Goal: Task Accomplishment & Management: Manage account settings

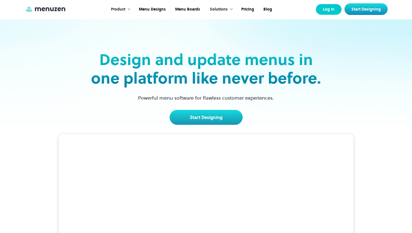
click at [330, 11] on link "Log In" at bounding box center [329, 9] width 26 height 11
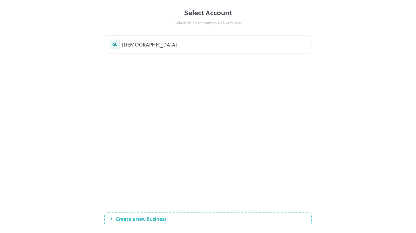
click at [148, 47] on div "[DEMOGRAPHIC_DATA]" at bounding box center [214, 44] width 184 height 7
click at [157, 225] on button "Create a new Business" at bounding box center [208, 219] width 208 height 13
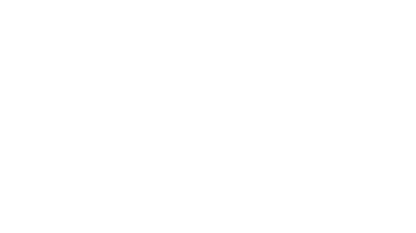
click at [157, 221] on div at bounding box center [208, 116] width 416 height 233
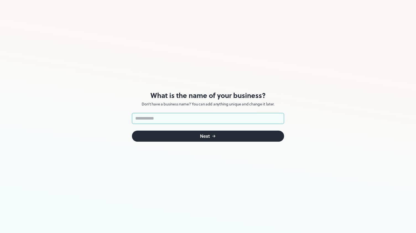
click at [206, 120] on input "text" at bounding box center [208, 118] width 152 height 11
click at [257, 113] on input "text" at bounding box center [208, 118] width 152 height 11
type input "*"
type input "*********"
click at [247, 138] on button "Next" at bounding box center [208, 136] width 152 height 11
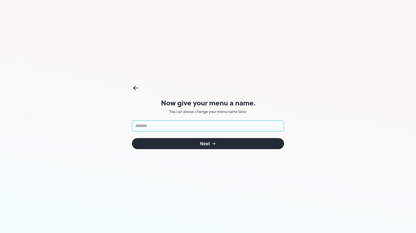
click at [253, 127] on input "text" at bounding box center [208, 125] width 152 height 11
type input "**********"
click at [242, 135] on form "**********" at bounding box center [208, 134] width 152 height 29
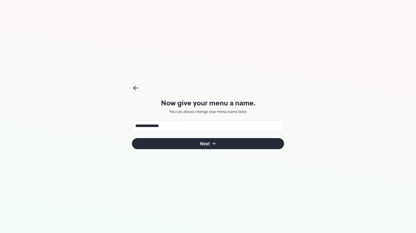
click at [245, 140] on button "Next" at bounding box center [208, 143] width 152 height 11
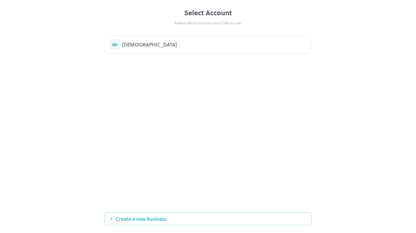
click at [162, 48] on div "[DEMOGRAPHIC_DATA]" at bounding box center [214, 44] width 184 height 7
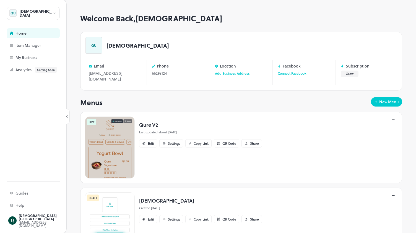
click at [40, 14] on div "[DEMOGRAPHIC_DATA]" at bounding box center [33, 13] width 53 height 13
click at [52, 14] on div at bounding box center [208, 116] width 416 height 233
click at [166, 99] on div "Menus New Menu" at bounding box center [241, 102] width 322 height 11
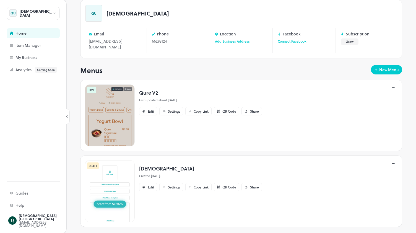
scroll to position [34, 0]
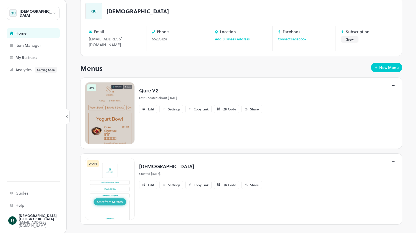
click at [181, 63] on div "Menus New Menu" at bounding box center [241, 68] width 322 height 11
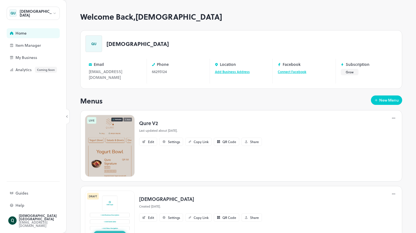
scroll to position [0, 0]
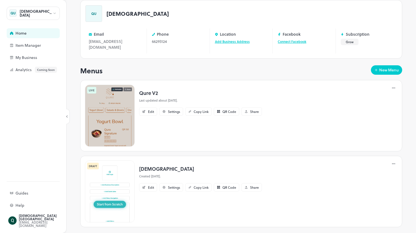
scroll to position [34, 0]
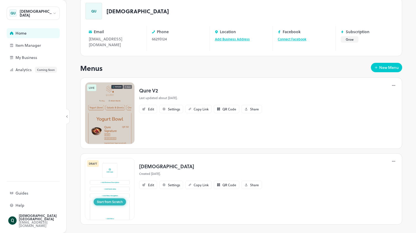
click at [305, 174] on div "DRAFT Qure Created 6 months ago. Edit Settings Copy Link QR Code Share" at bounding box center [241, 188] width 322 height 71
click at [121, 167] on img at bounding box center [110, 189] width 50 height 62
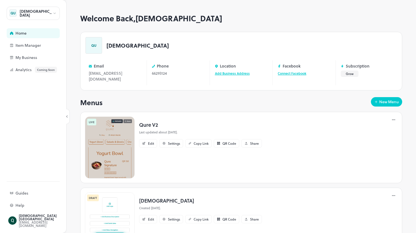
click at [168, 159] on div "Qure V2 Last updated about 1 month ago. Edit Settings Copy Link QR Code Share" at bounding box center [201, 147] width 132 height 62
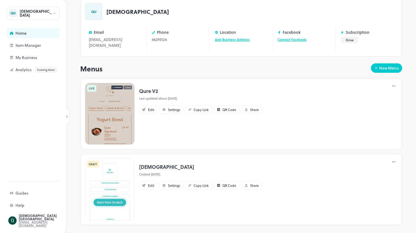
scroll to position [34, 0]
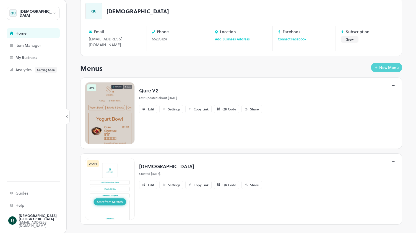
click at [375, 63] on button "New Menu" at bounding box center [386, 67] width 31 height 9
click at [379, 66] on div "New Menu" at bounding box center [389, 68] width 20 height 4
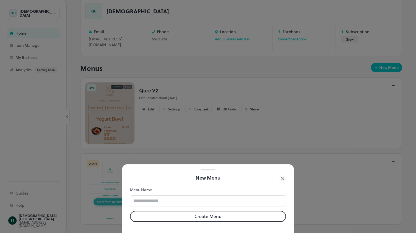
click at [281, 175] on icon at bounding box center [282, 178] width 7 height 7
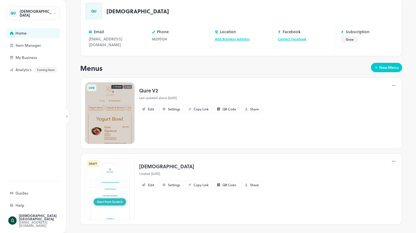
click at [120, 113] on img at bounding box center [110, 113] width 50 height 62
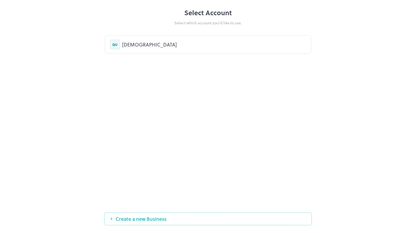
click at [155, 211] on div "Select Account Select which account you’d like to use. QU QURE Create a new Bus…" at bounding box center [208, 116] width 208 height 217
click at [157, 216] on span "Create a new Business" at bounding box center [141, 219] width 56 height 6
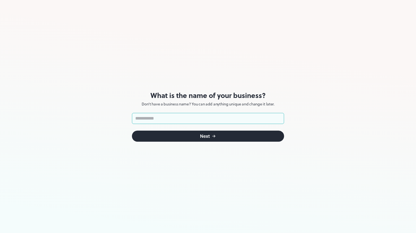
click at [188, 120] on input "text" at bounding box center [208, 118] width 152 height 11
type input "*"
type input "*********"
click at [266, 141] on button "Next" at bounding box center [208, 136] width 152 height 11
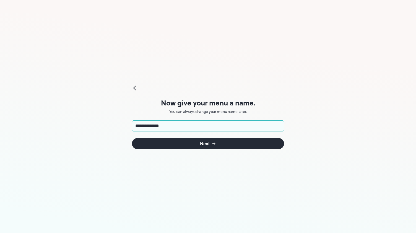
type input "**********"
click at [238, 147] on button "Next" at bounding box center [208, 143] width 152 height 11
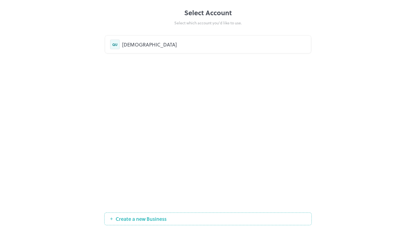
click at [148, 51] on div "QU QURE" at bounding box center [208, 44] width 206 height 17
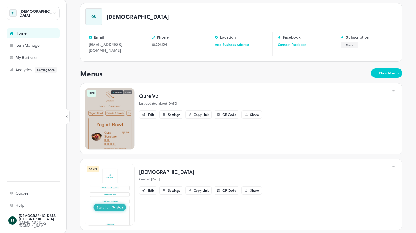
scroll to position [34, 0]
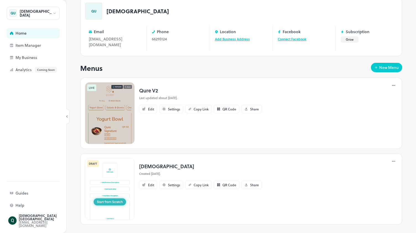
click at [120, 174] on img at bounding box center [110, 189] width 50 height 62
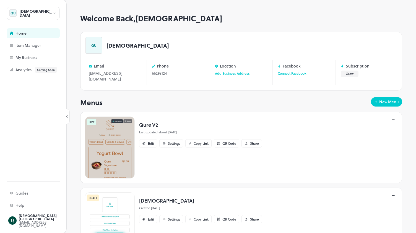
click at [282, 99] on div "Menus New Menu" at bounding box center [241, 102] width 322 height 11
